Goal: Task Accomplishment & Management: Manage account settings

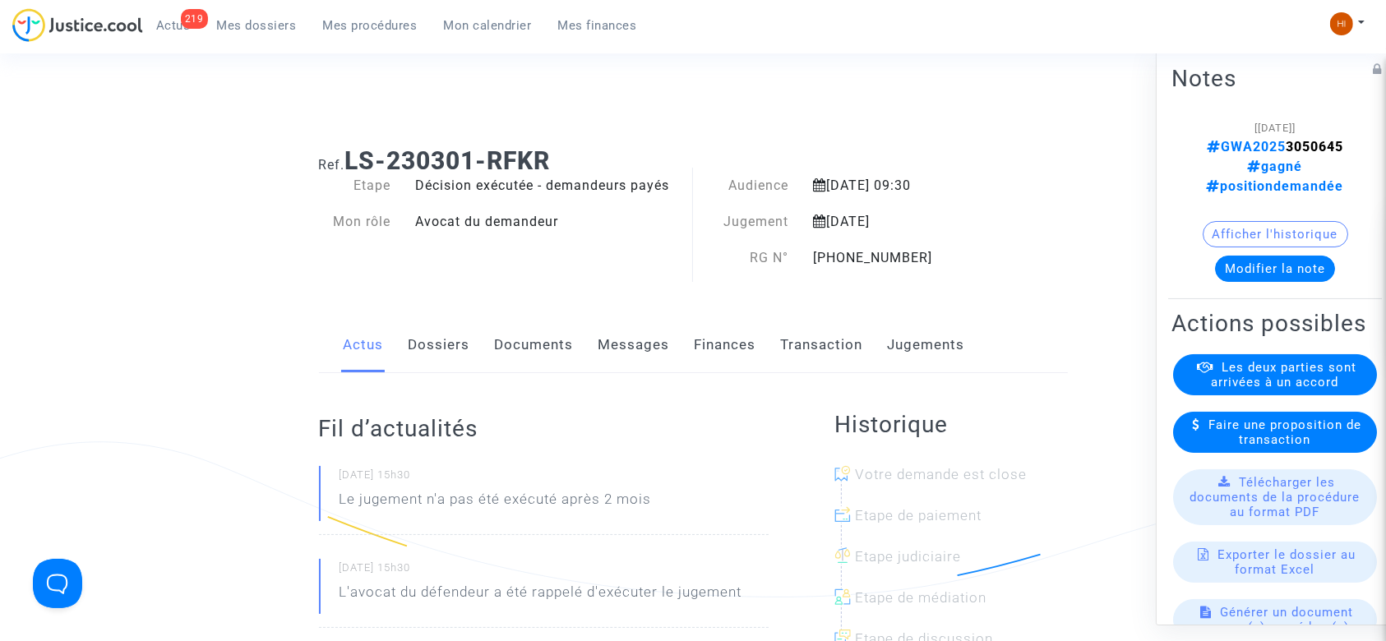
click at [482, 23] on span "Mon calendrier" at bounding box center [488, 25] width 88 height 15
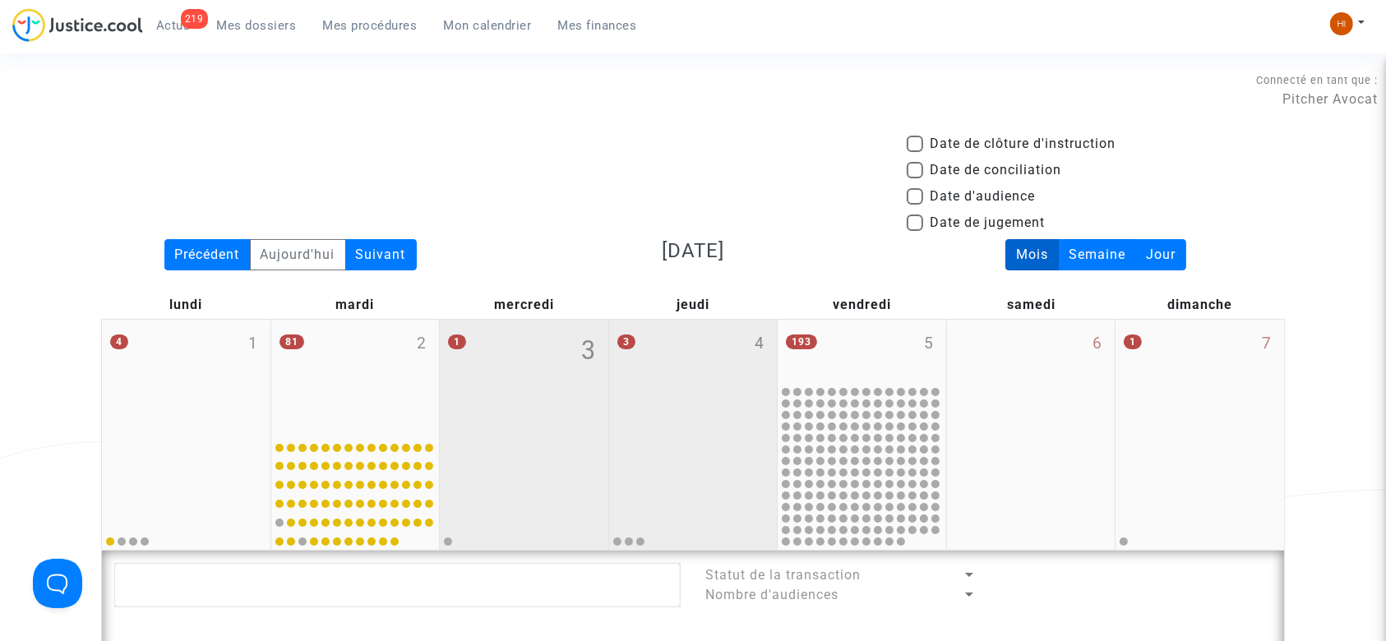
click at [704, 423] on div "3 4" at bounding box center [693, 376] width 169 height 113
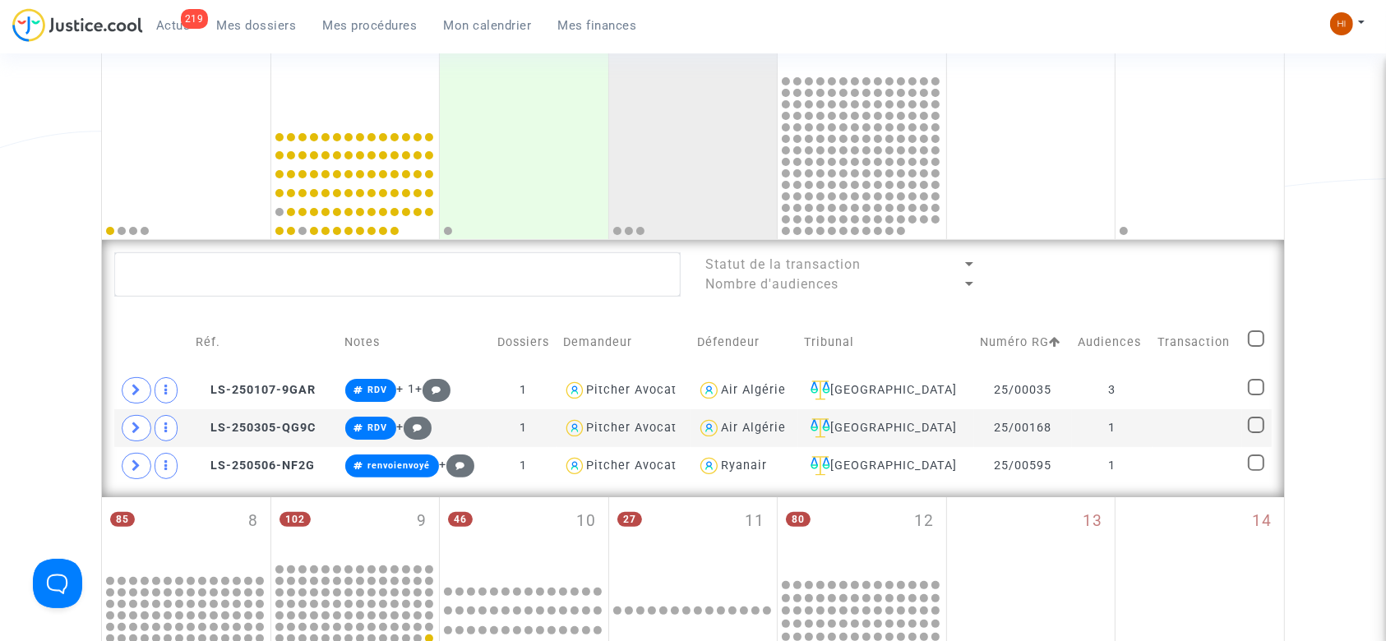
scroll to position [319, 0]
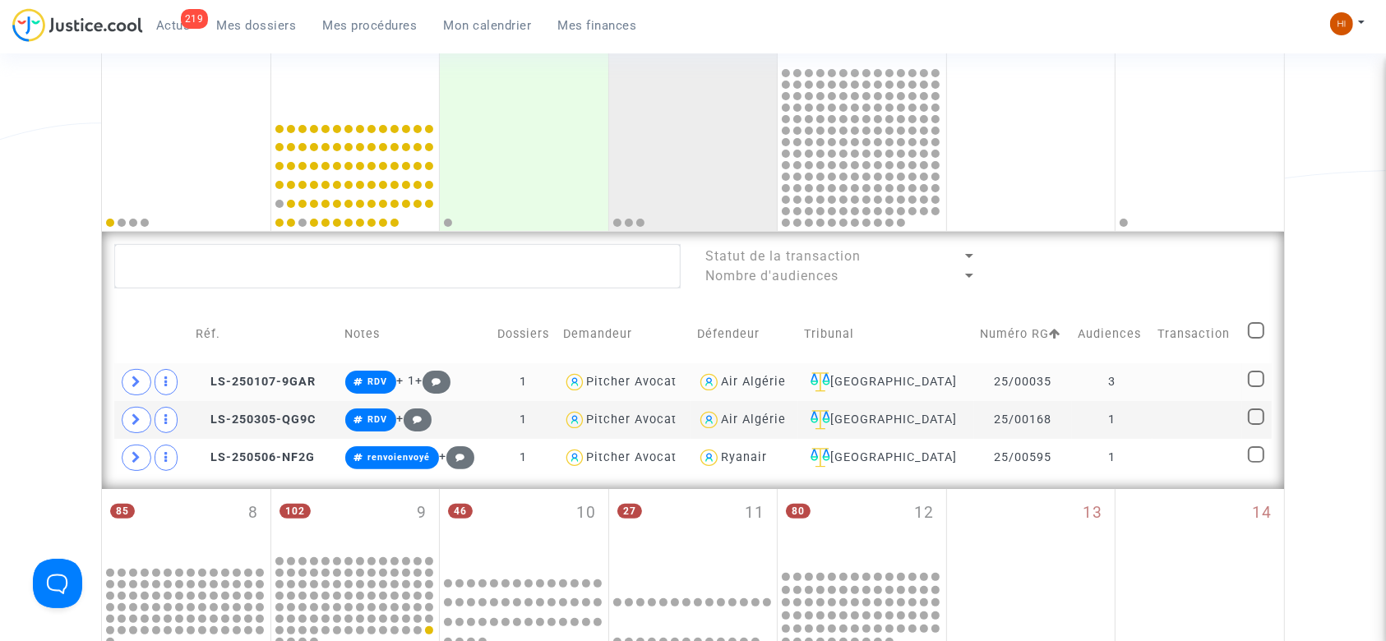
click at [1202, 376] on td at bounding box center [1198, 382] width 90 height 38
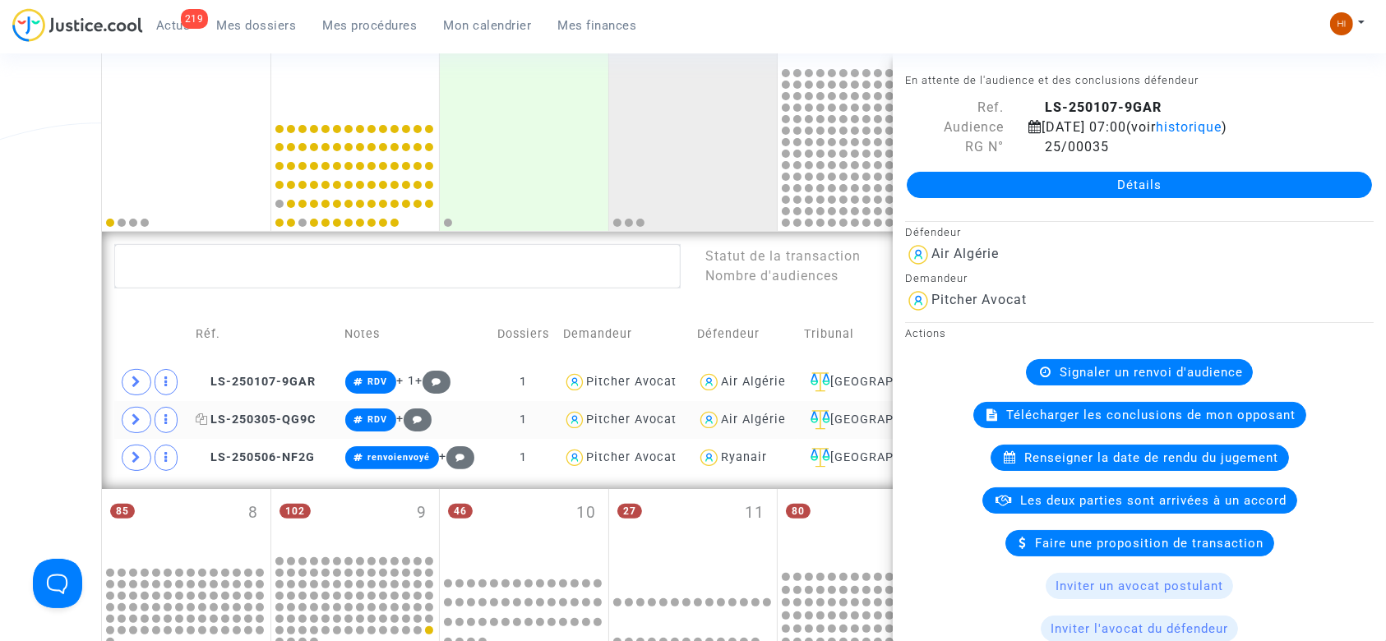
click at [293, 416] on span "LS-250305-QG9C" at bounding box center [256, 420] width 120 height 14
click at [323, 375] on td "LS-250107-9GAR" at bounding box center [265, 382] width 150 height 38
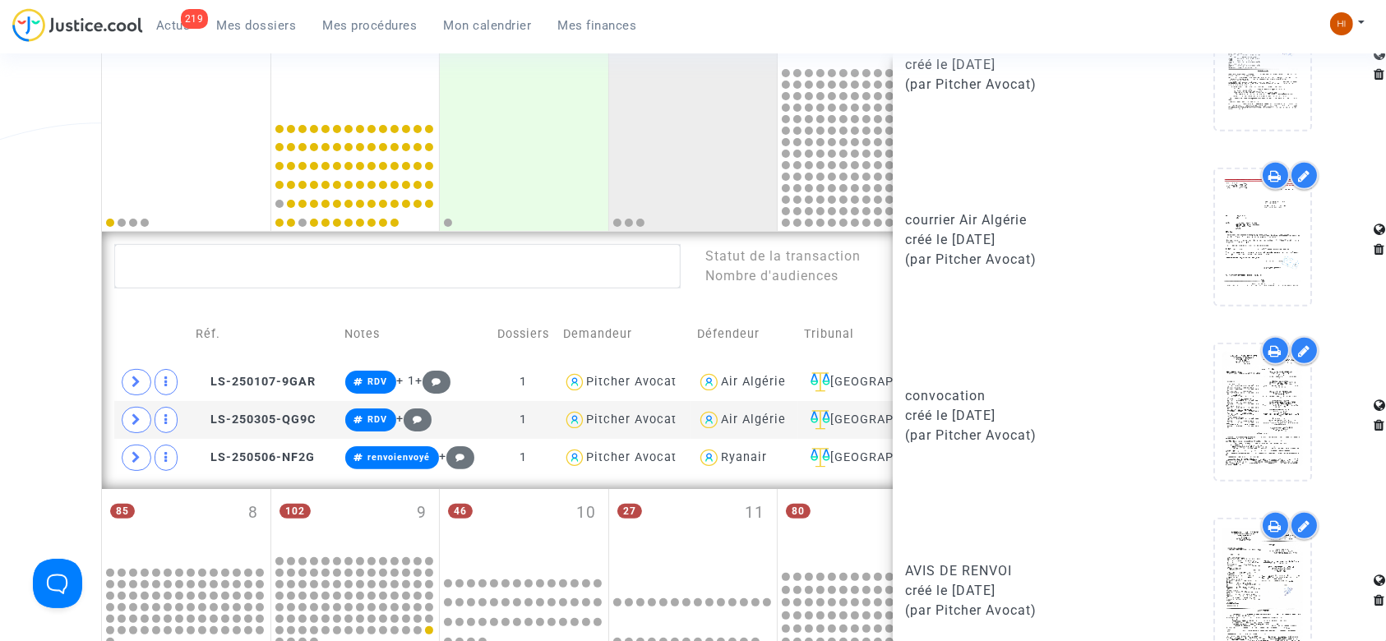
scroll to position [1524, 0]
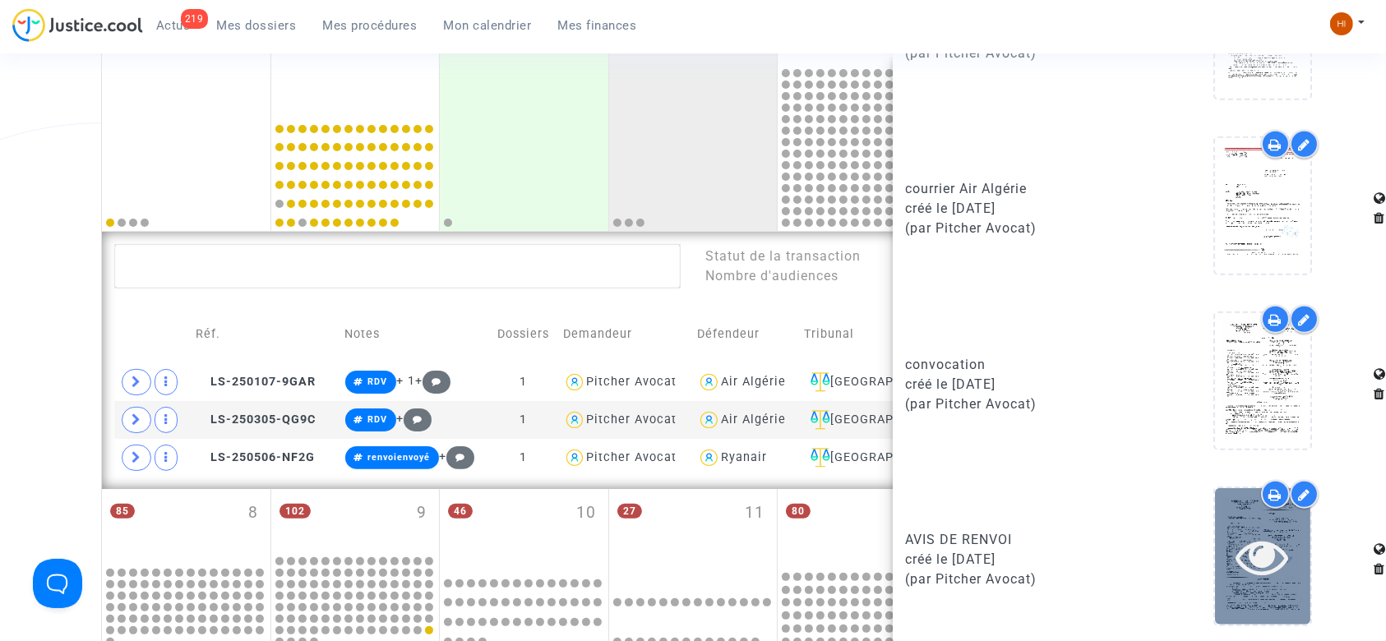
click at [1253, 576] on icon at bounding box center [1263, 556] width 53 height 53
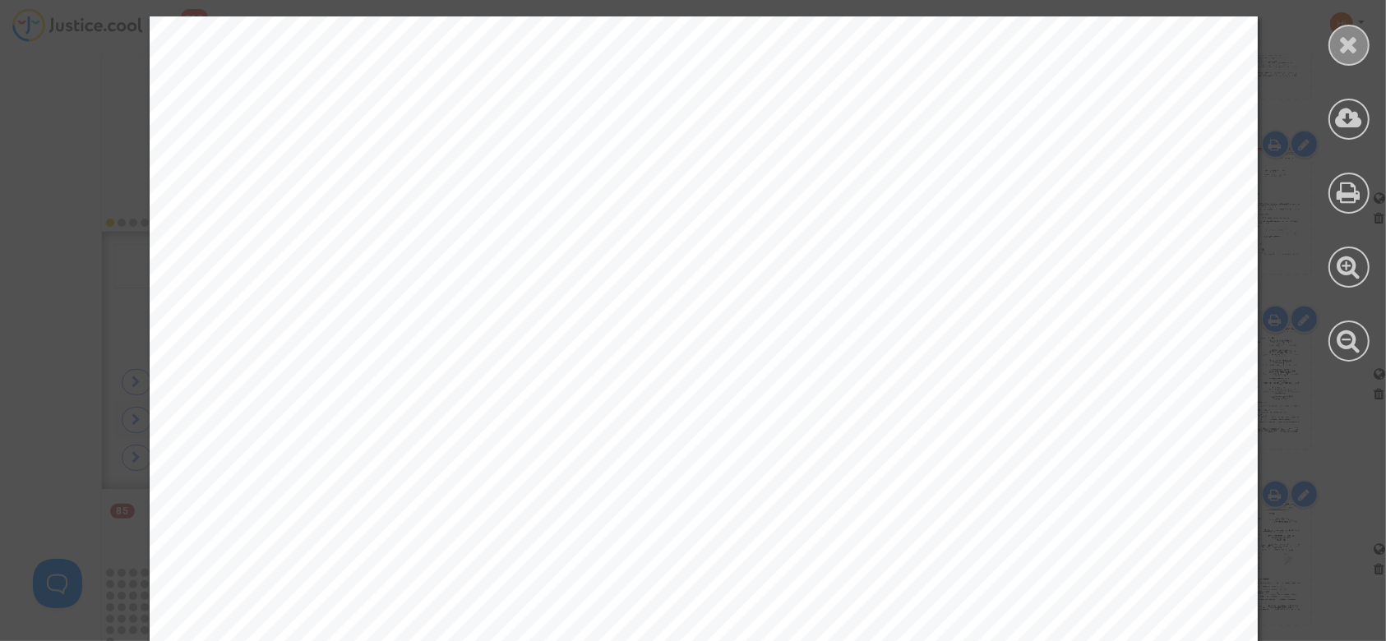
click at [1344, 34] on icon at bounding box center [1349, 44] width 21 height 25
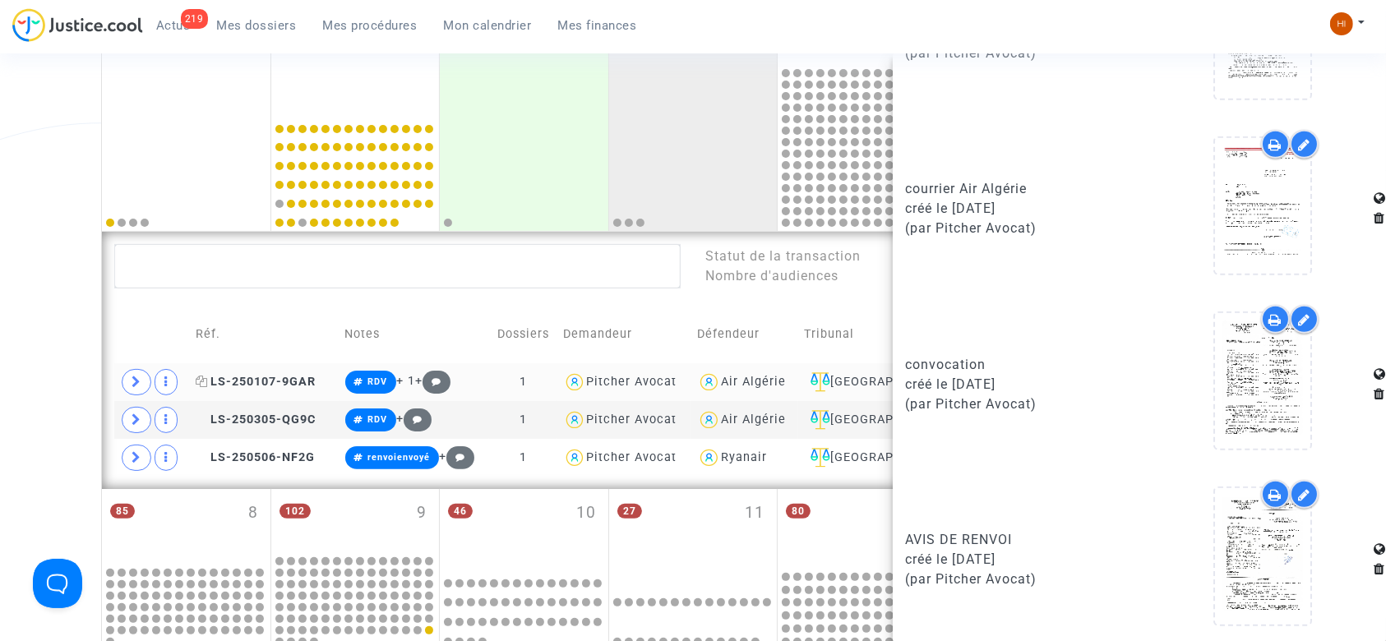
click at [286, 381] on span "LS-250107-9GAR" at bounding box center [256, 382] width 120 height 14
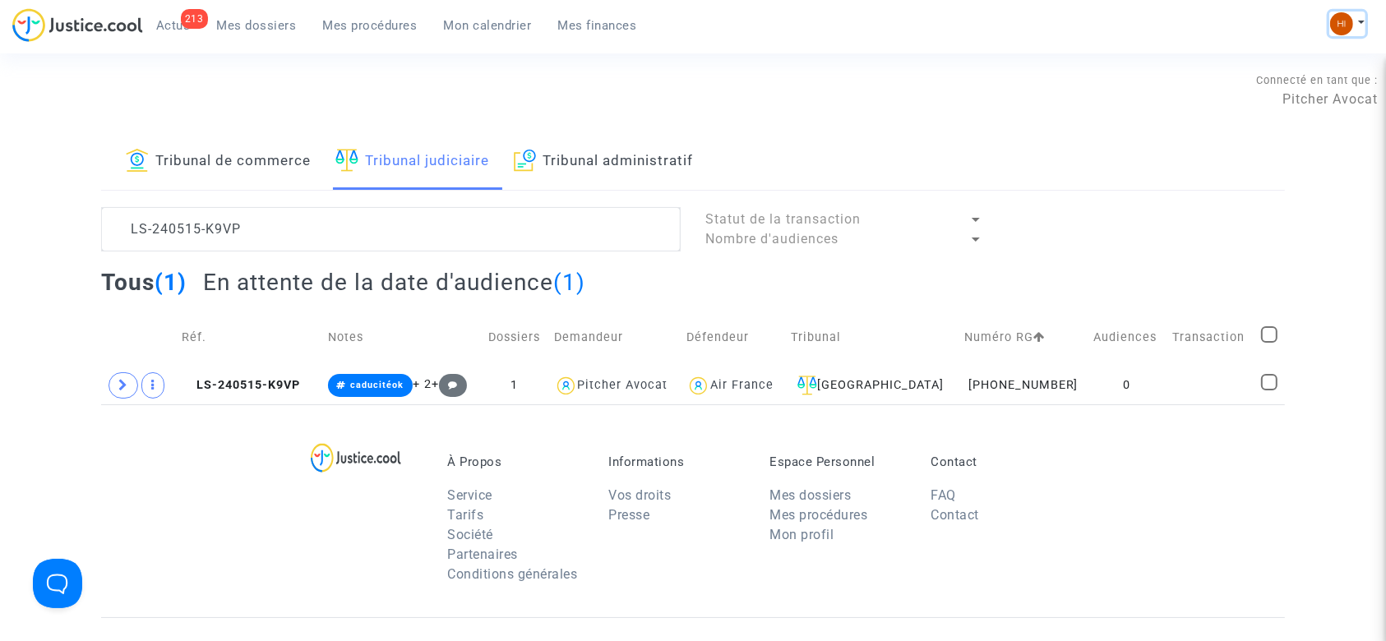
click at [1353, 31] on button at bounding box center [1347, 24] width 36 height 25
click at [1308, 82] on link "Changer de compte" at bounding box center [1282, 85] width 166 height 26
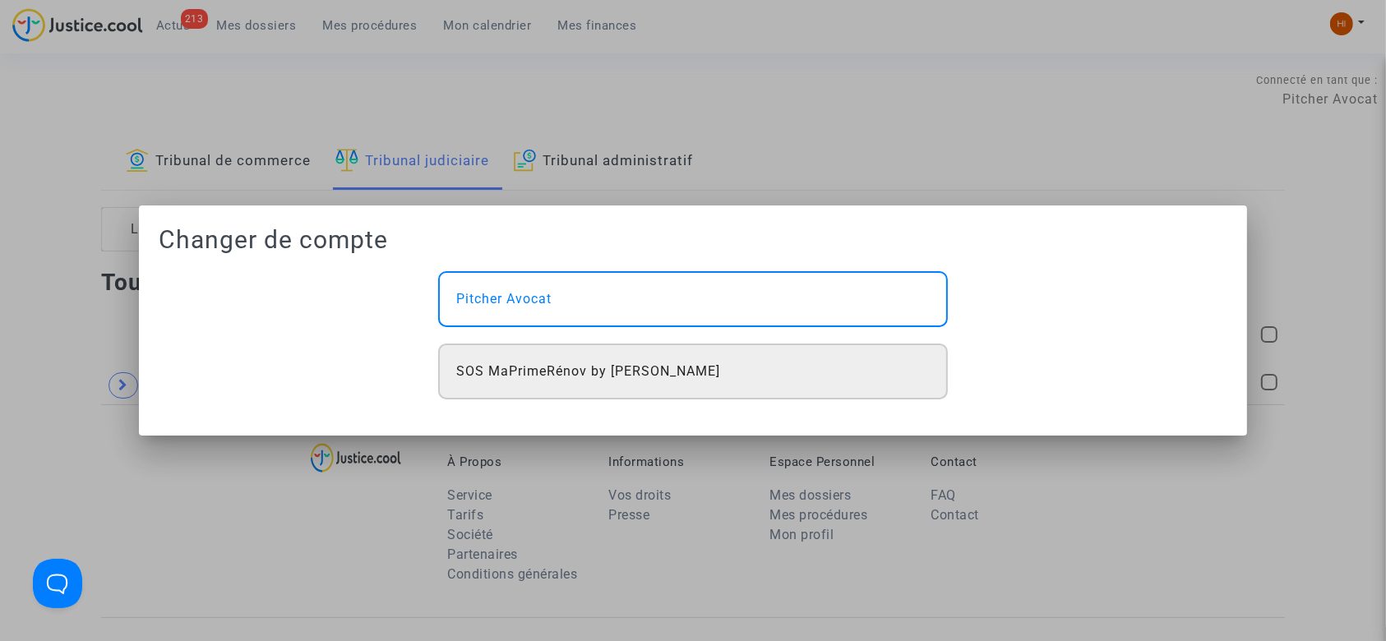
click at [809, 378] on div "SOS MaPrimeRénov by [PERSON_NAME]" at bounding box center [693, 372] width 510 height 56
